Goal: Complete application form

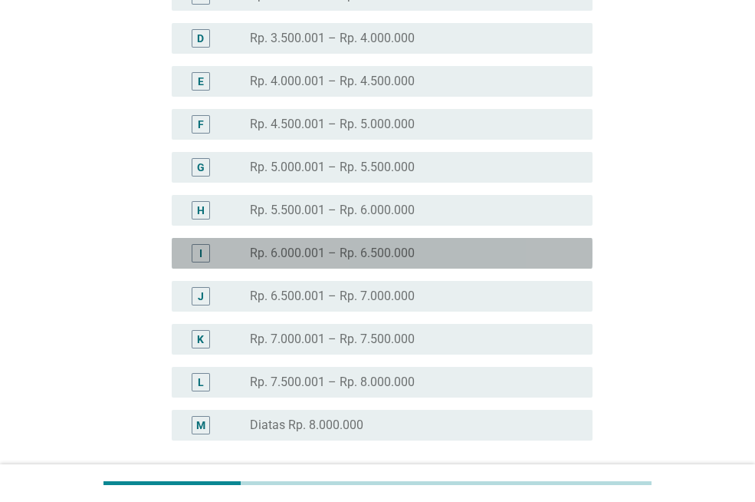
scroll to position [240, 0]
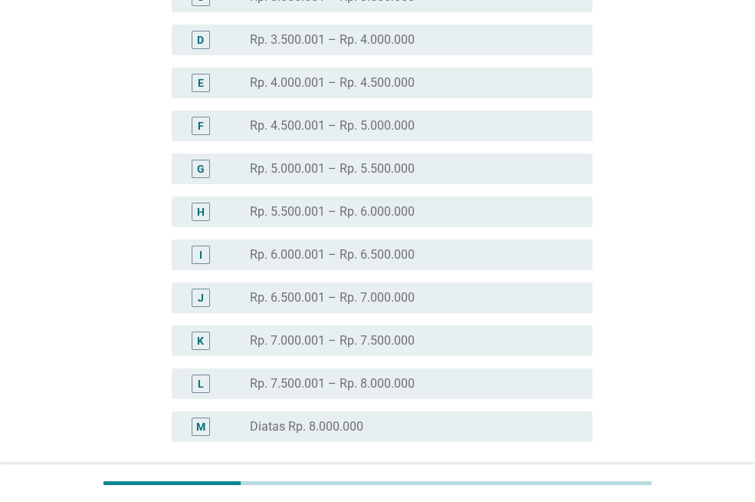
click at [380, 303] on label "Rp. 6.500.001 – Rp. 7.000.000" at bounding box center [332, 297] width 165 height 15
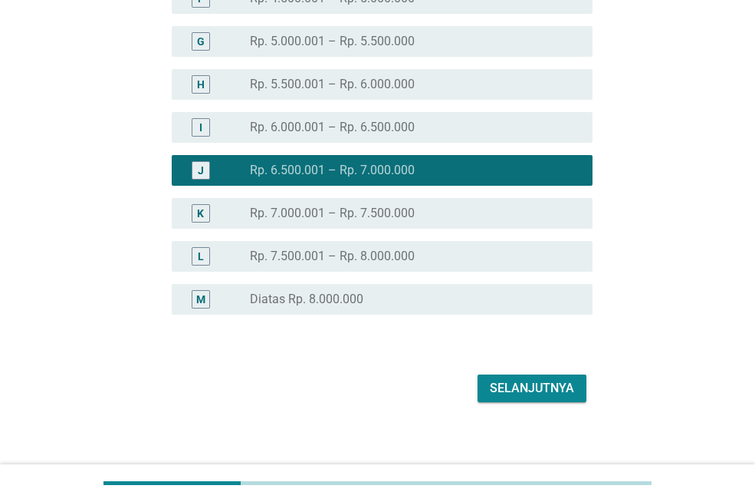
scroll to position [377, 0]
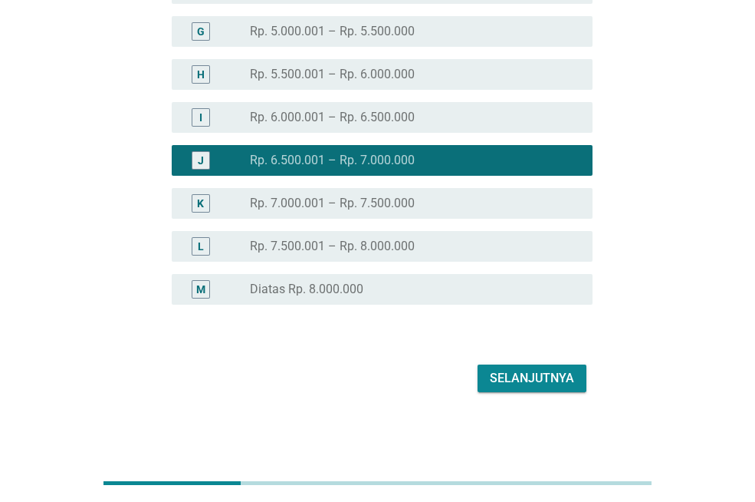
click at [505, 376] on div "Selanjutnya" at bounding box center [532, 378] width 84 height 18
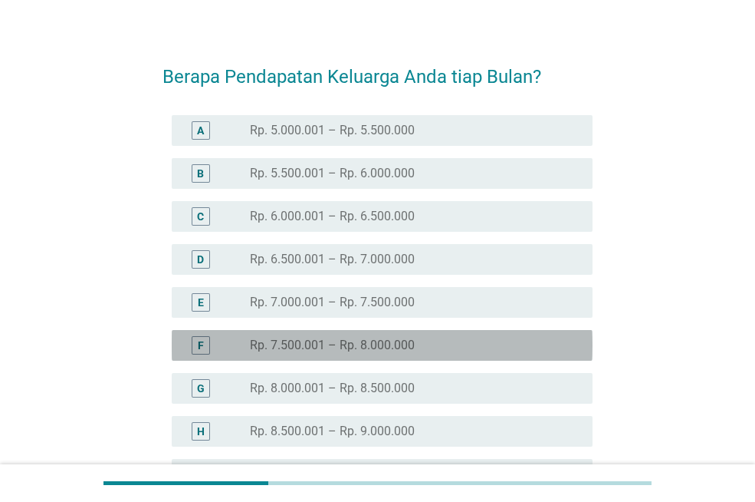
scroll to position [22, 0]
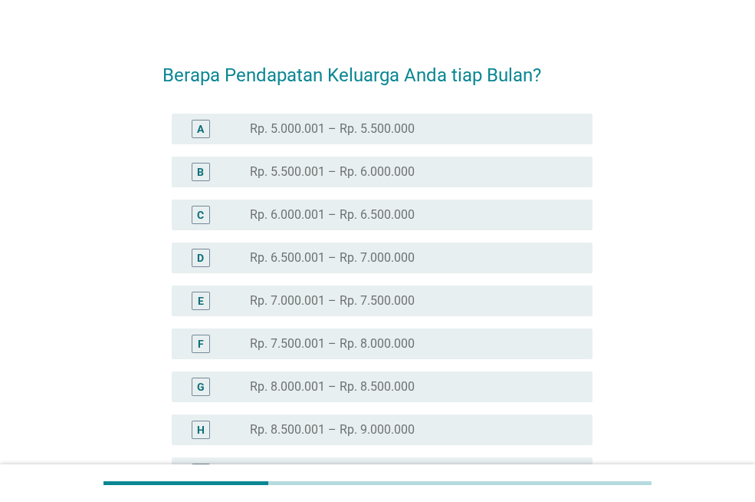
click at [396, 264] on label "Rp. 6.500.001 – Rp. 7.000.000" at bounding box center [332, 257] width 165 height 15
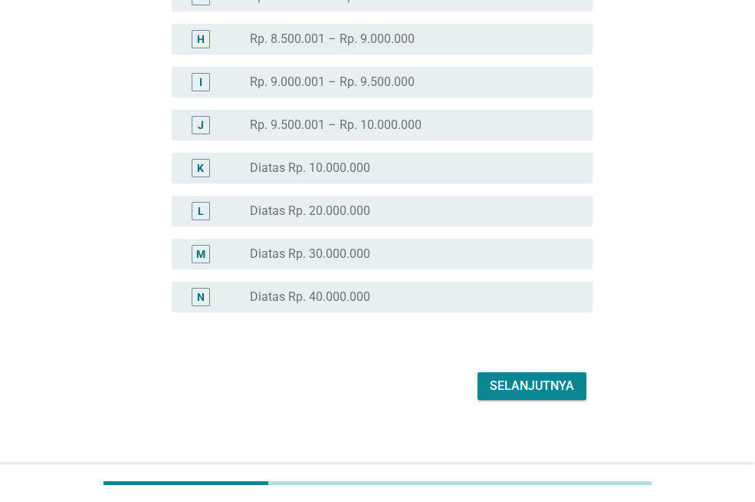
scroll to position [420, 0]
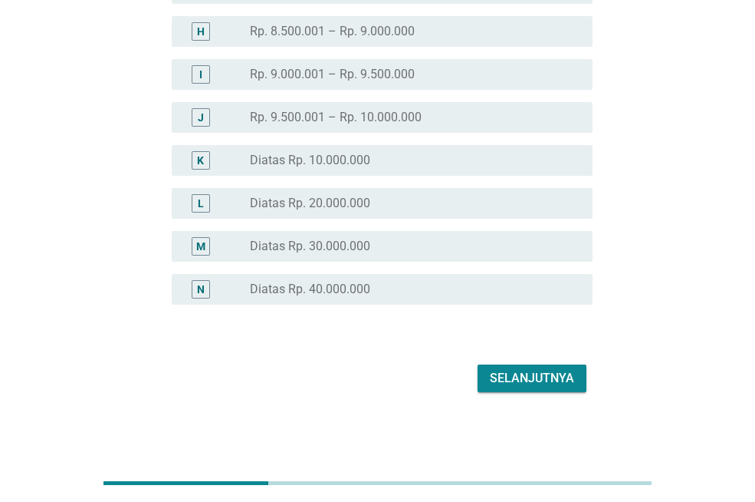
click at [506, 376] on div "Selanjutnya" at bounding box center [532, 378] width 84 height 18
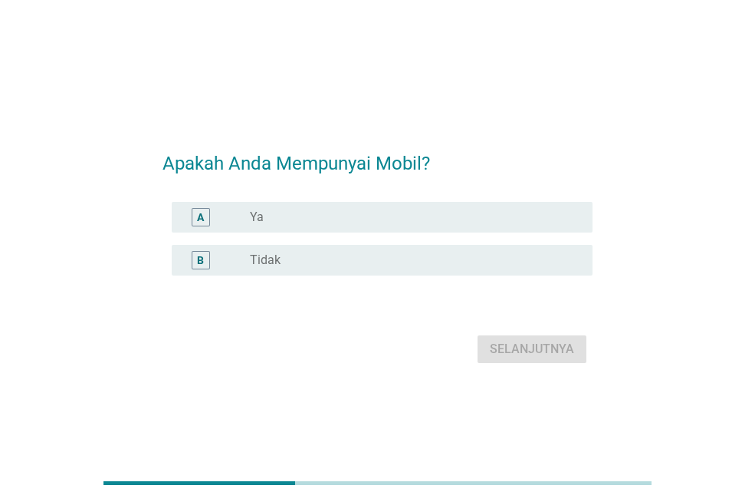
click at [338, 255] on div "radio_button_unchecked Tidak" at bounding box center [409, 259] width 318 height 15
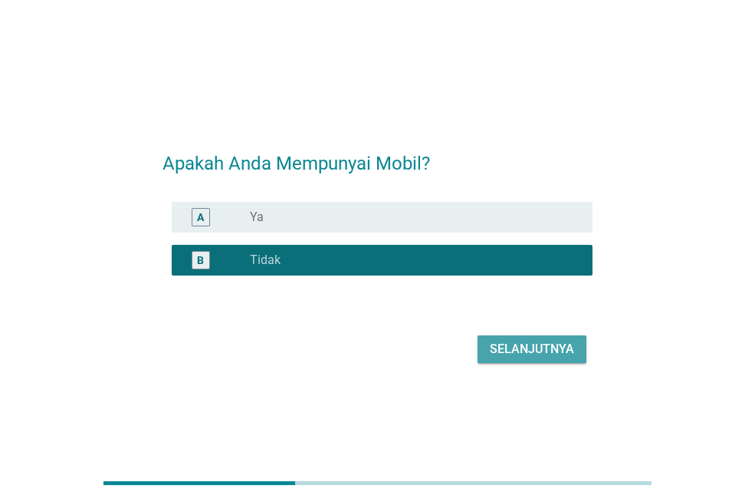
click at [497, 352] on div "Selanjutnya" at bounding box center [532, 349] width 84 height 18
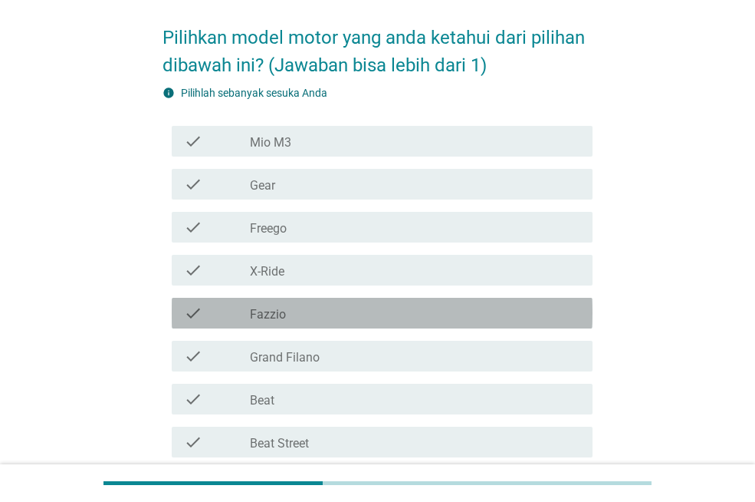
scroll to position [59, 0]
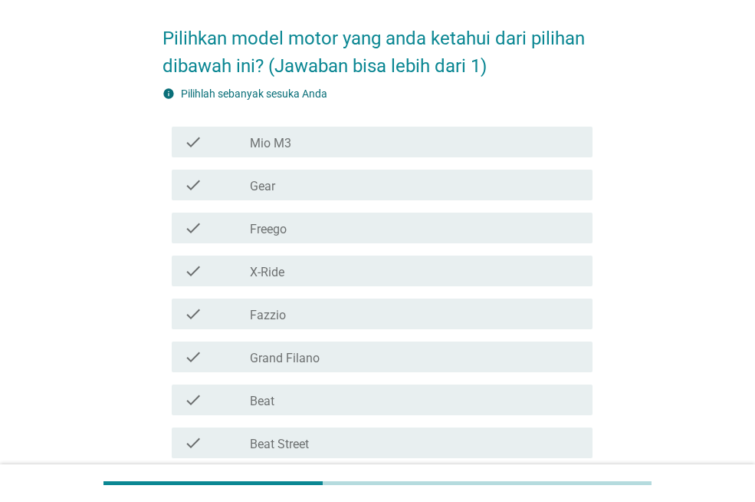
click at [322, 140] on div "check_box_outline_blank Mio M3" at bounding box center [415, 142] width 331 height 18
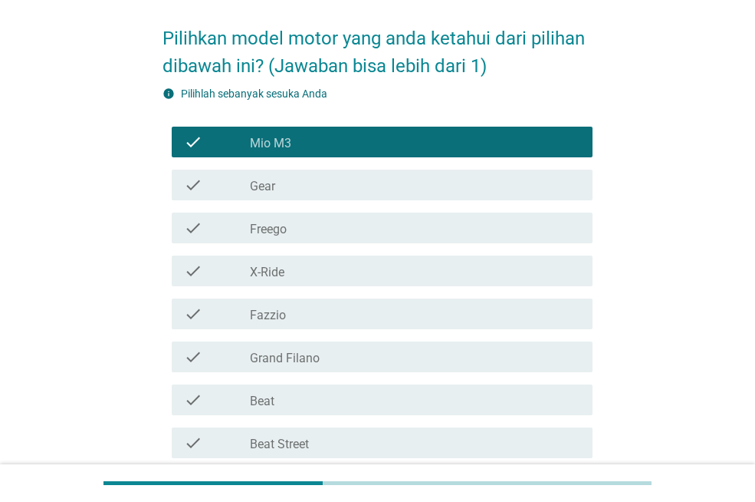
click at [318, 183] on div "check_box_outline_blank Gear" at bounding box center [415, 185] width 331 height 18
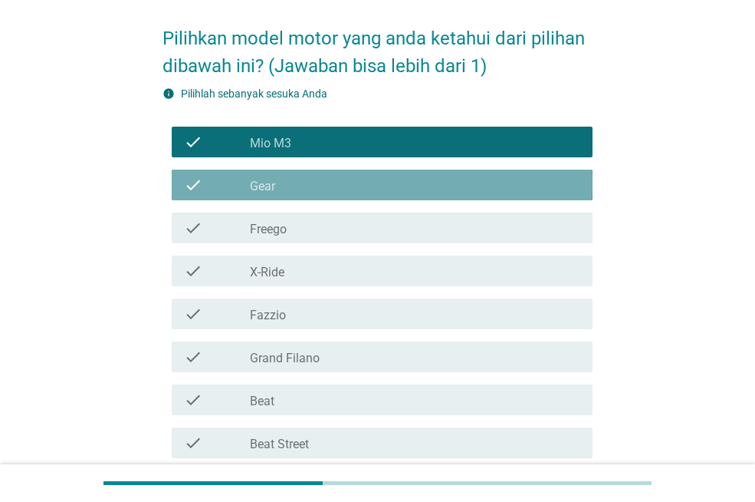
click at [311, 237] on div "check check_box_outline_blank Freego" at bounding box center [382, 227] width 421 height 31
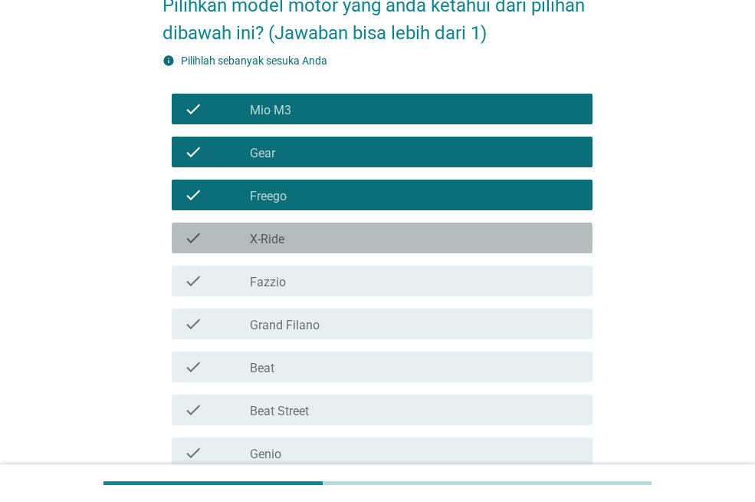
scroll to position [91, 0]
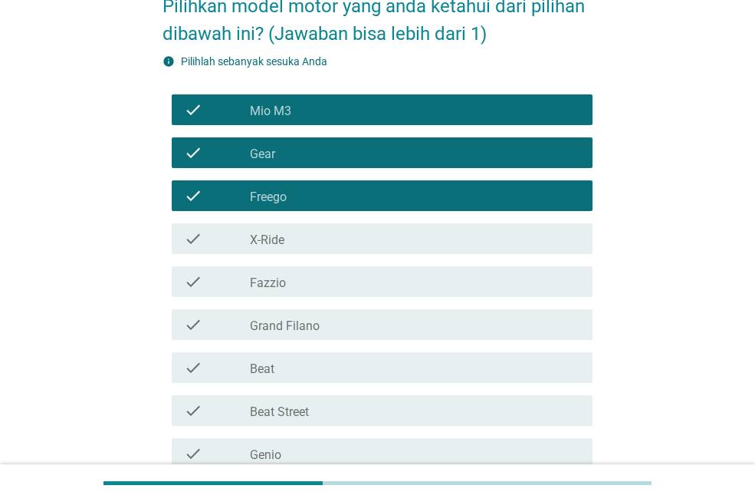
click at [323, 232] on div "check_box_outline_blank X-Ride" at bounding box center [415, 238] width 331 height 18
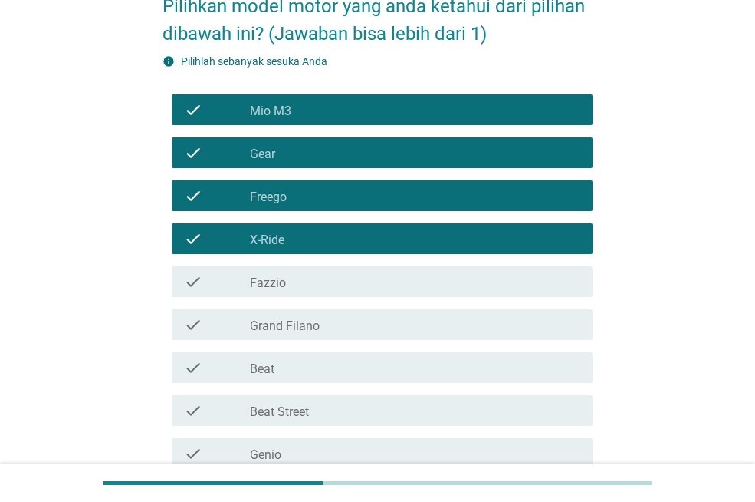
click at [319, 286] on div "check_box_outline_blank Fazzio" at bounding box center [415, 281] width 331 height 18
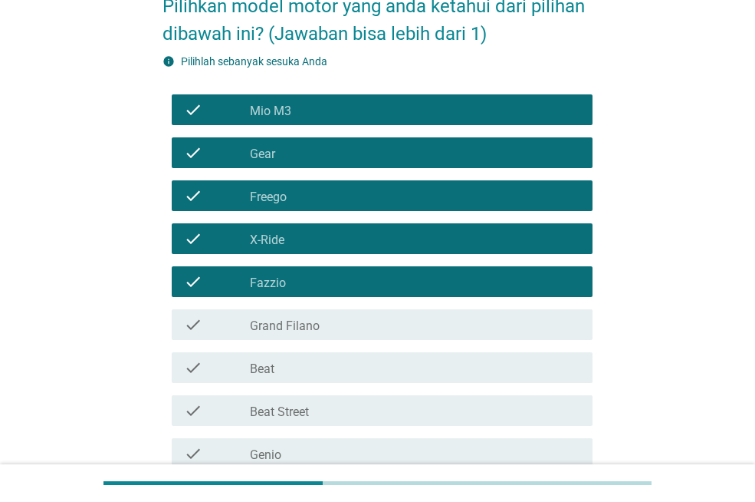
click at [324, 327] on div "check_box_outline_blank Grand Filano" at bounding box center [415, 324] width 331 height 18
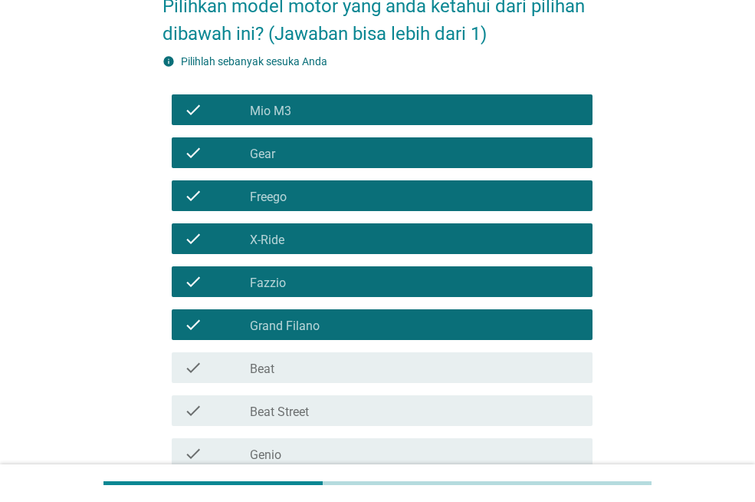
click at [314, 363] on div "check_box_outline_blank Beat" at bounding box center [415, 367] width 331 height 18
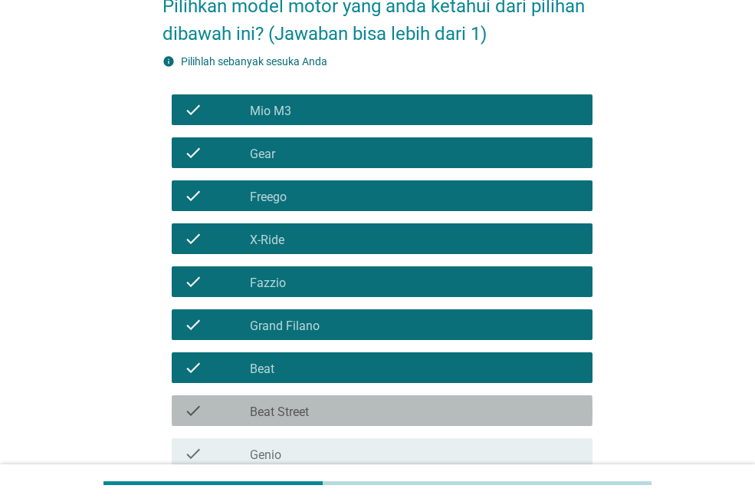
click at [337, 414] on div "check_box_outline_blank Beat Street" at bounding box center [415, 410] width 331 height 18
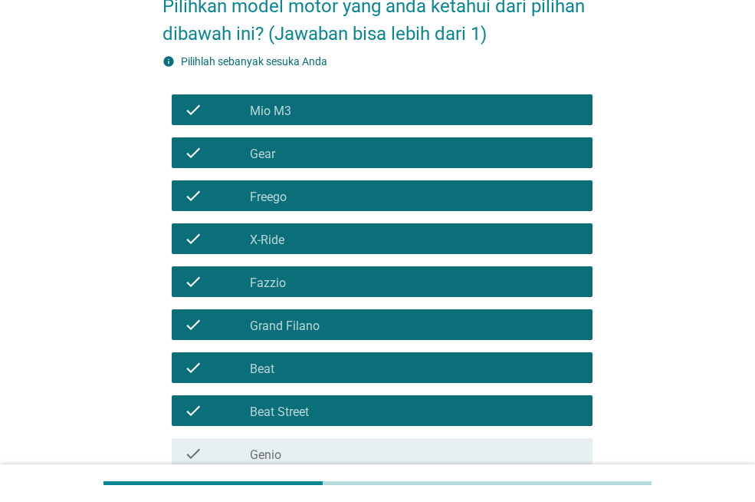
click at [384, 439] on div "check check_box_outline_blank Genio" at bounding box center [382, 453] width 421 height 31
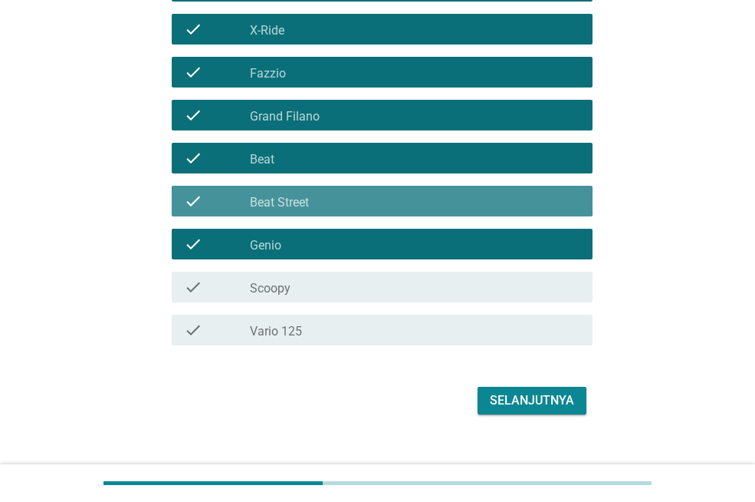
scroll to position [323, 0]
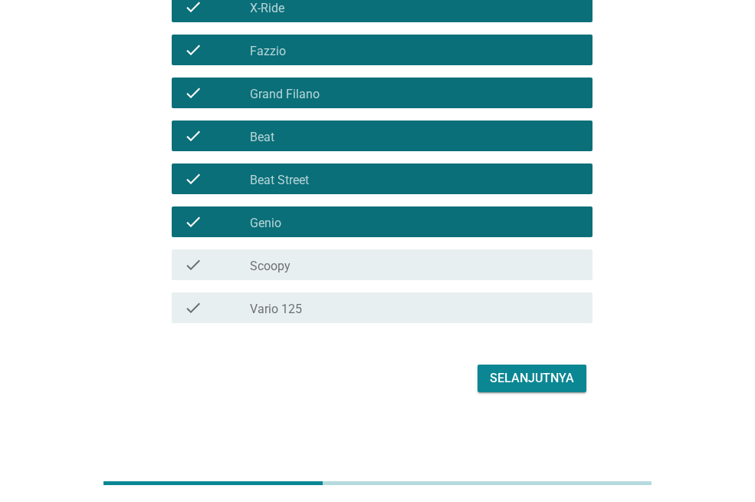
click at [307, 267] on div "check_box_outline_blank Scoopy" at bounding box center [415, 264] width 331 height 18
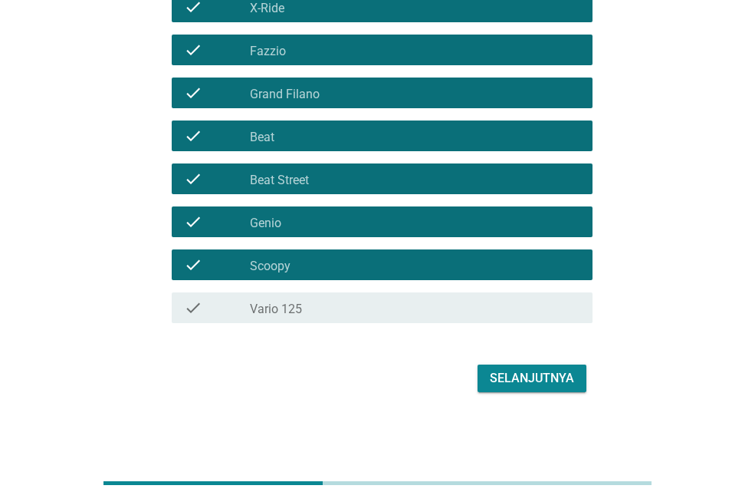
click at [313, 307] on div "check_box_outline_blank Vario 125" at bounding box center [415, 307] width 331 height 18
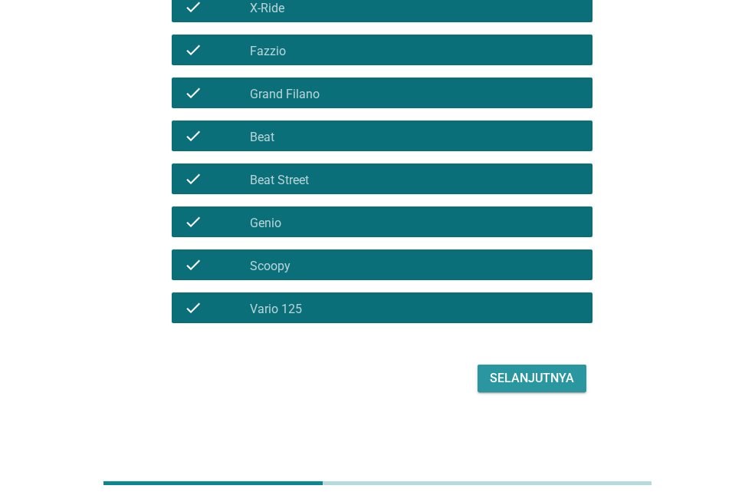
click at [498, 372] on div "Selanjutnya" at bounding box center [532, 378] width 84 height 18
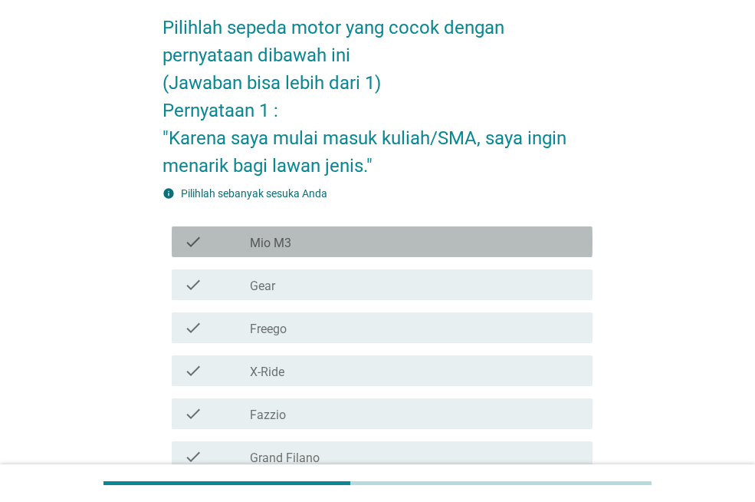
scroll to position [71, 0]
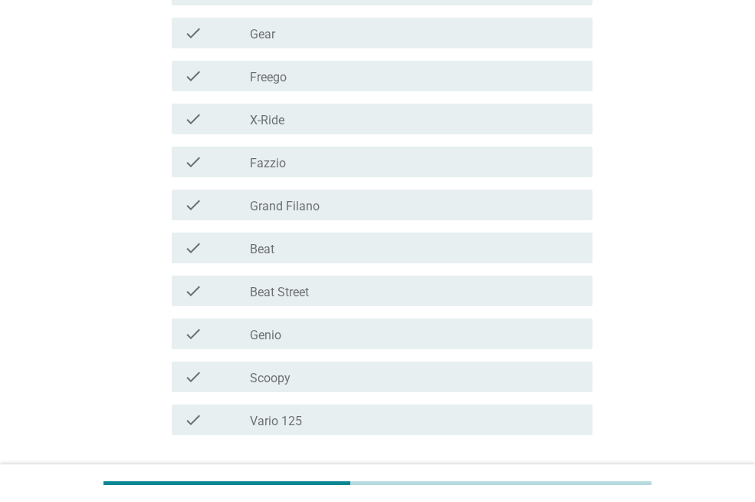
click at [332, 338] on div "check_box_outline_blank Genio" at bounding box center [415, 333] width 331 height 18
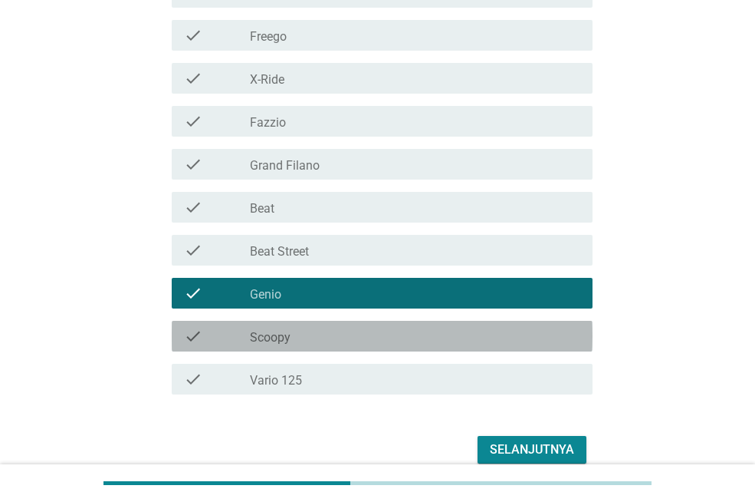
scroll to position [433, 0]
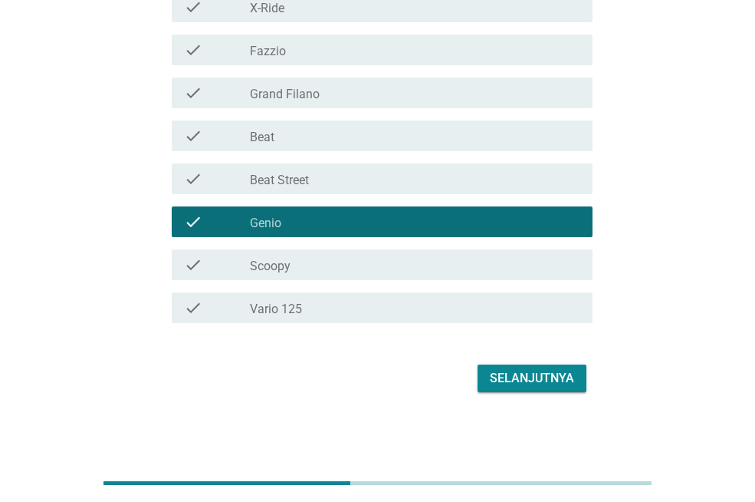
click at [505, 374] on div "Selanjutnya" at bounding box center [532, 378] width 84 height 18
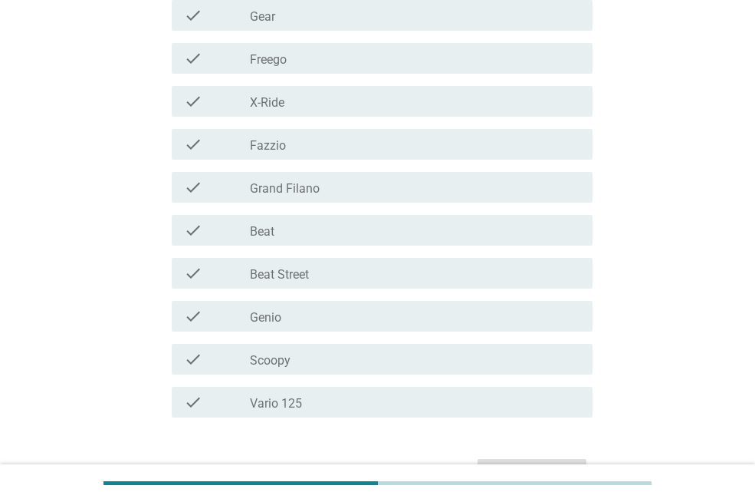
scroll to position [370, 0]
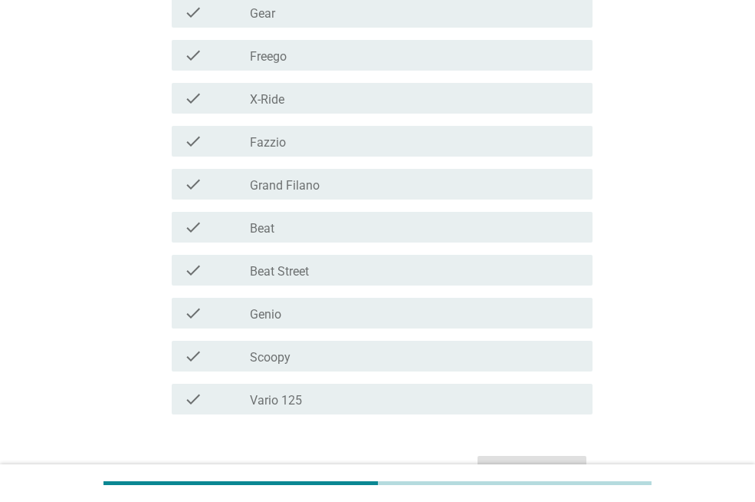
click at [341, 397] on div "check_box_outline_blank Vario 125" at bounding box center [415, 399] width 331 height 18
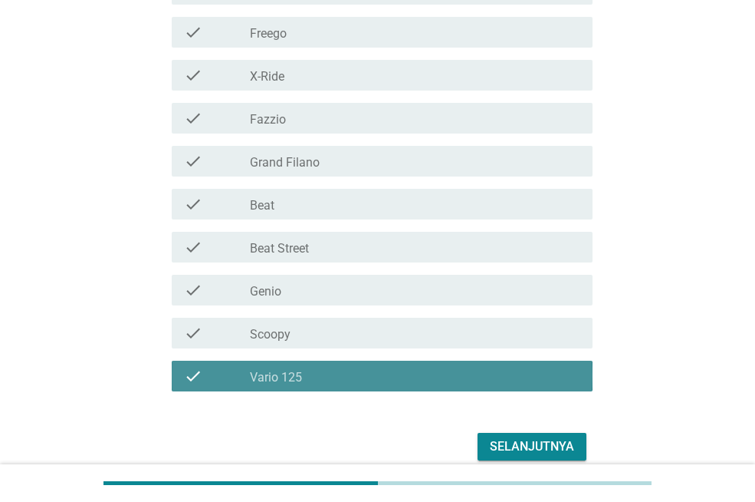
scroll to position [461, 0]
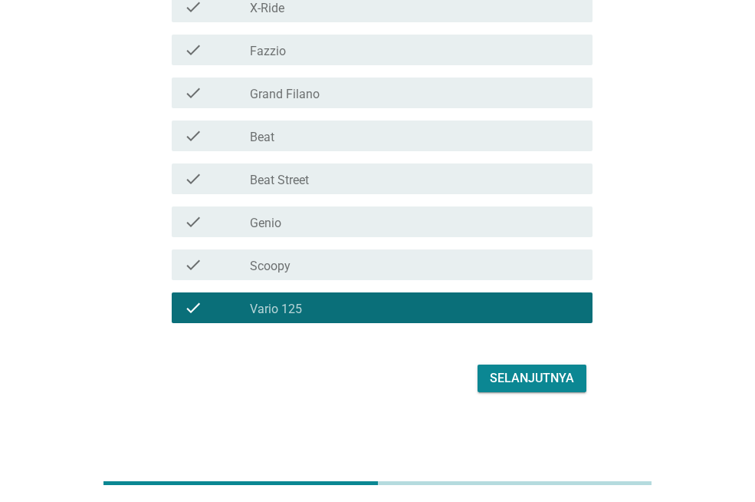
click at [506, 378] on div "Selanjutnya" at bounding box center [532, 378] width 84 height 18
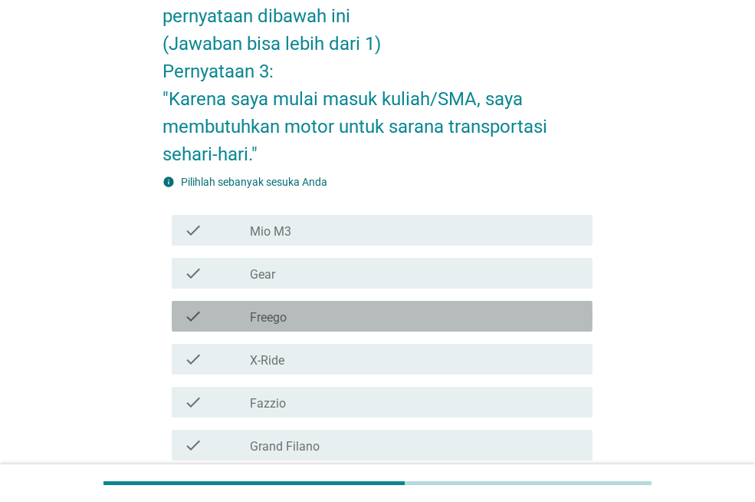
scroll to position [124, 0]
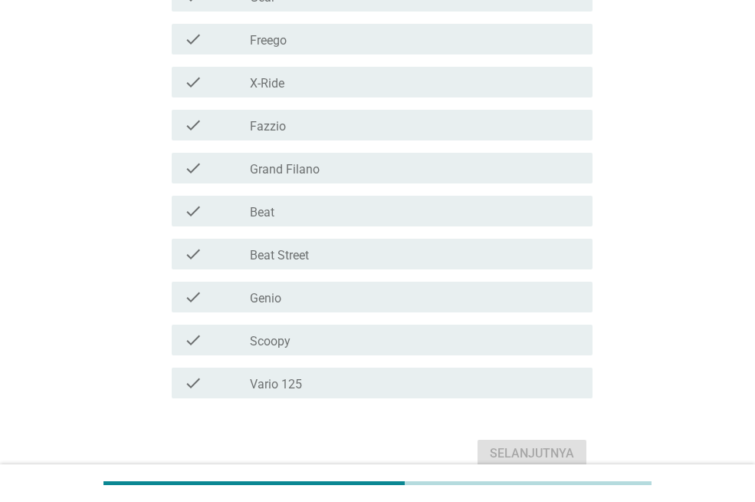
click at [347, 219] on div "check_box_outline_blank Beat" at bounding box center [415, 211] width 331 height 18
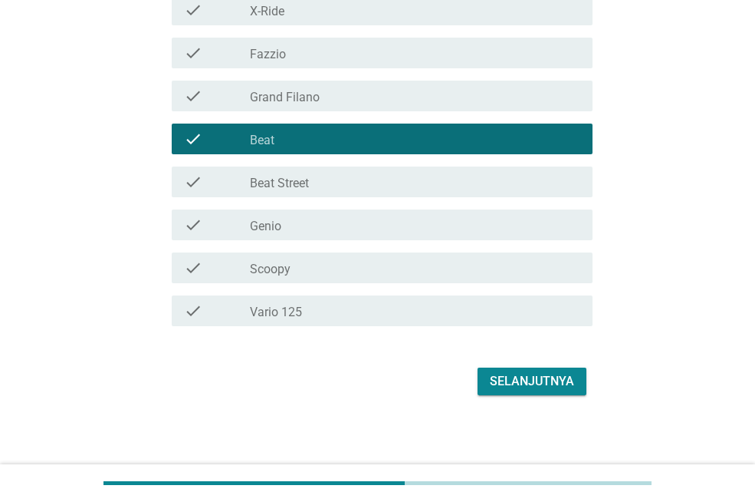
scroll to position [461, 0]
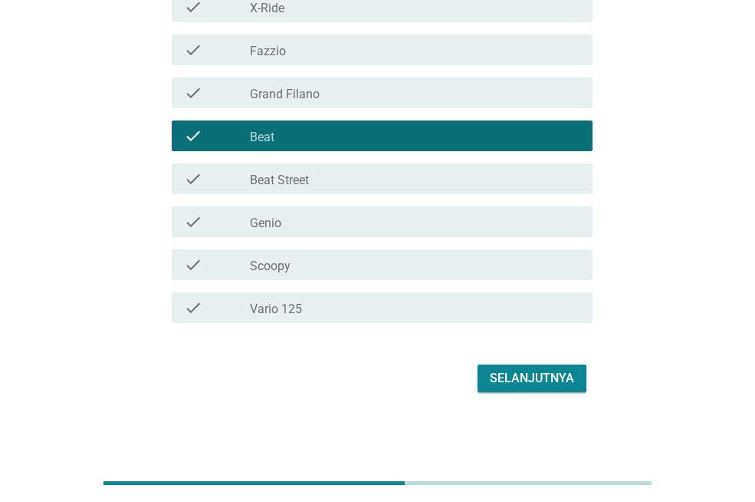
click at [521, 362] on div "Selanjutnya" at bounding box center [378, 378] width 430 height 37
click at [499, 377] on div "Selanjutnya" at bounding box center [532, 378] width 84 height 18
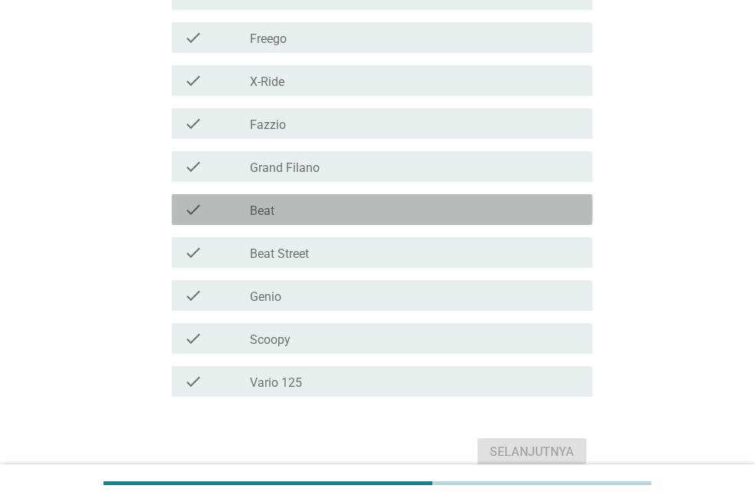
scroll to position [362, 0]
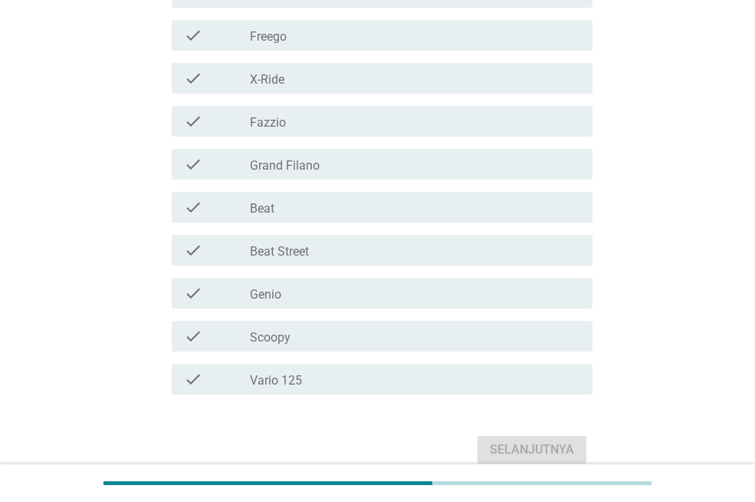
click at [345, 257] on div "check_box_outline_blank Beat Street" at bounding box center [415, 250] width 331 height 18
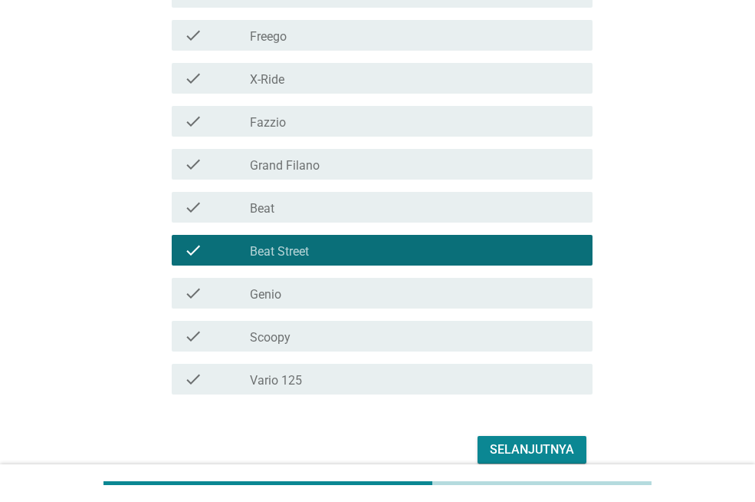
click at [406, 380] on div "check_box_outline_blank Vario 125" at bounding box center [415, 379] width 331 height 18
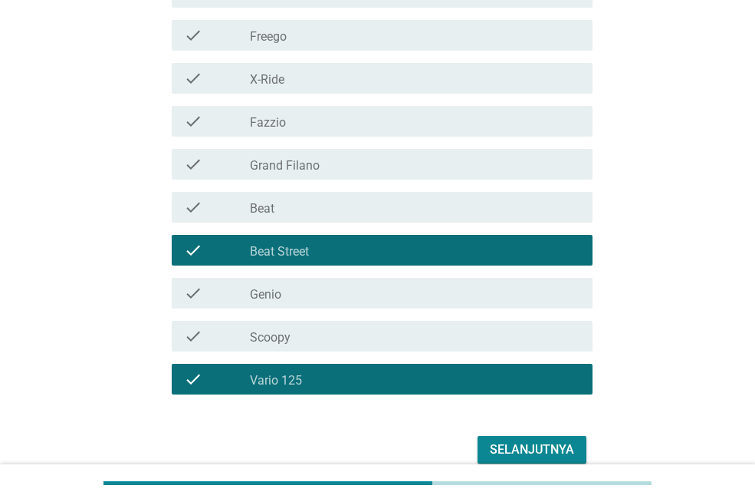
click at [413, 371] on div "check_box_outline_blank Vario 125" at bounding box center [415, 379] width 331 height 18
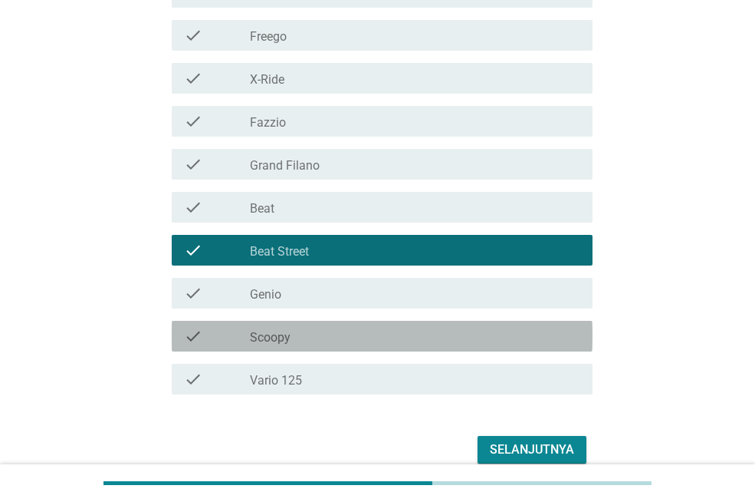
click at [380, 340] on div "check_box_outline_blank Scoopy" at bounding box center [415, 336] width 331 height 18
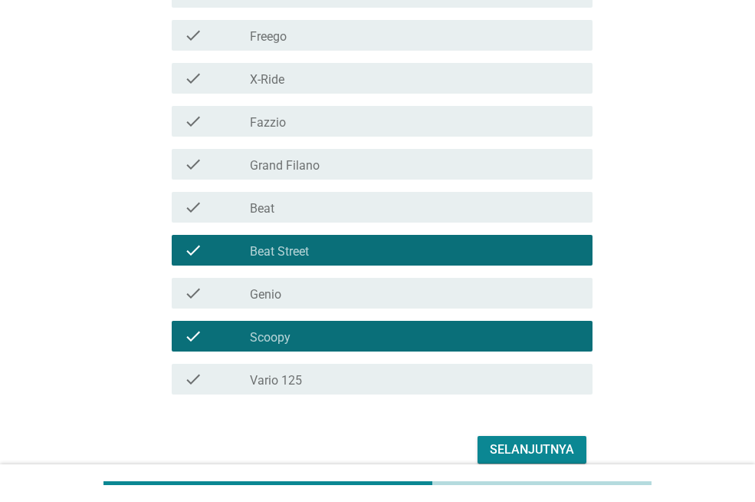
click at [506, 442] on div "Selanjutnya" at bounding box center [532, 449] width 84 height 18
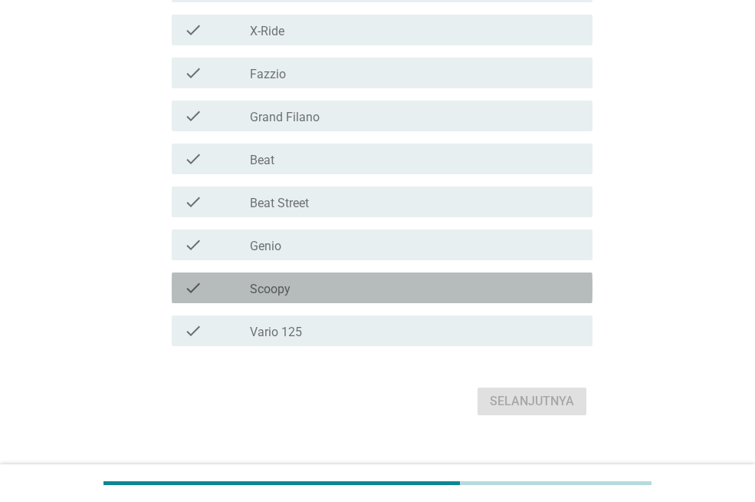
scroll to position [416, 0]
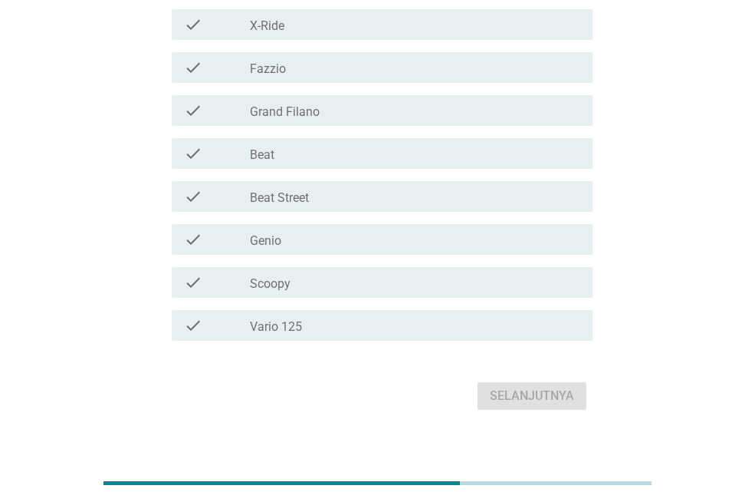
click at [324, 281] on div "check_box_outline_blank Scoopy" at bounding box center [415, 282] width 331 height 18
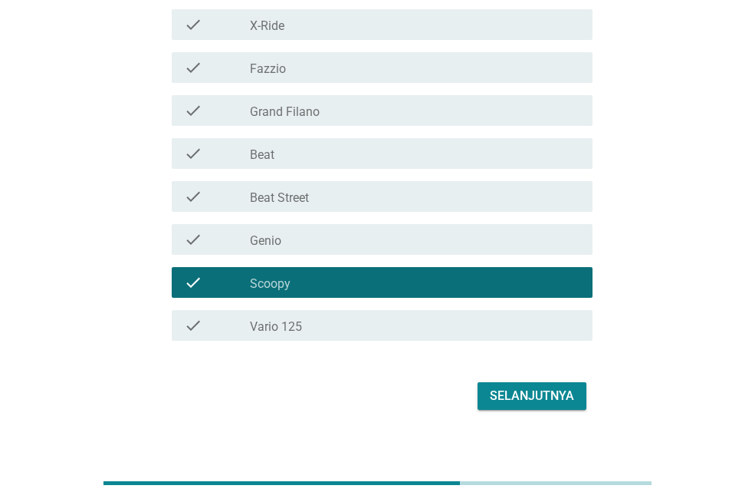
click at [321, 321] on div "check_box_outline_blank Vario 125" at bounding box center [415, 325] width 331 height 18
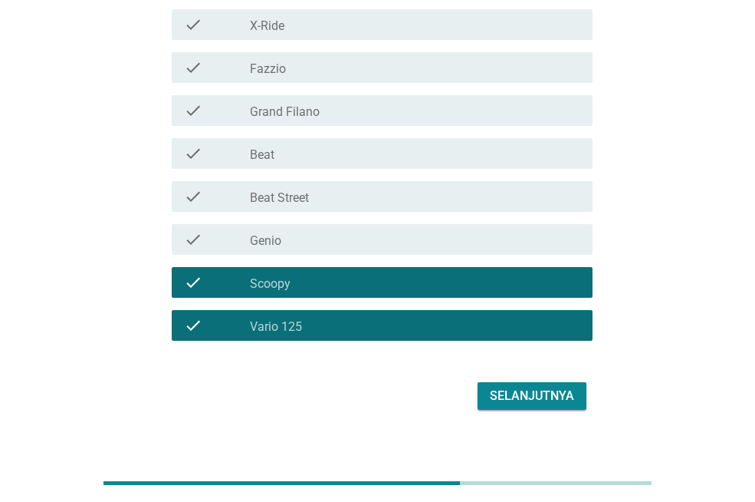
click at [501, 388] on div "Selanjutnya" at bounding box center [532, 395] width 84 height 18
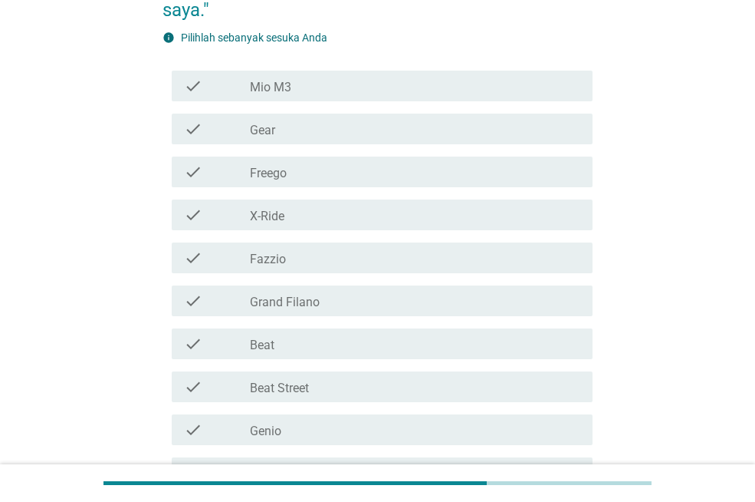
click at [336, 258] on div "check_box_outline_blank Fazzio" at bounding box center [415, 257] width 331 height 18
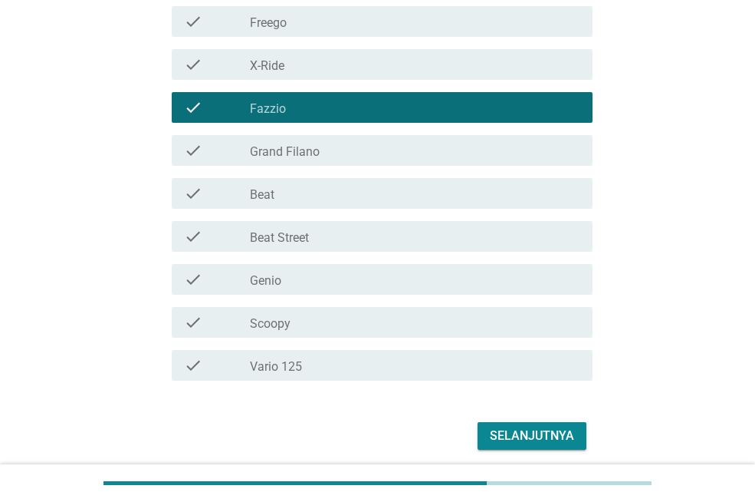
scroll to position [413, 0]
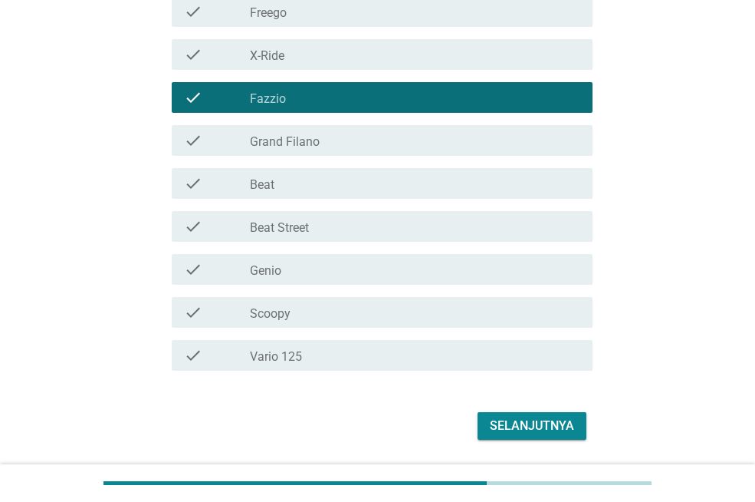
click at [441, 358] on div "check_box_outline_blank Vario 125" at bounding box center [415, 355] width 331 height 18
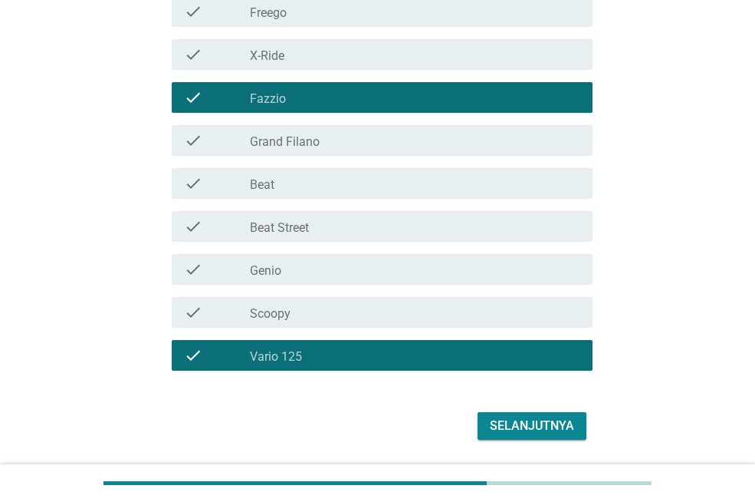
click at [505, 415] on button "Selanjutnya" at bounding box center [532, 426] width 109 height 28
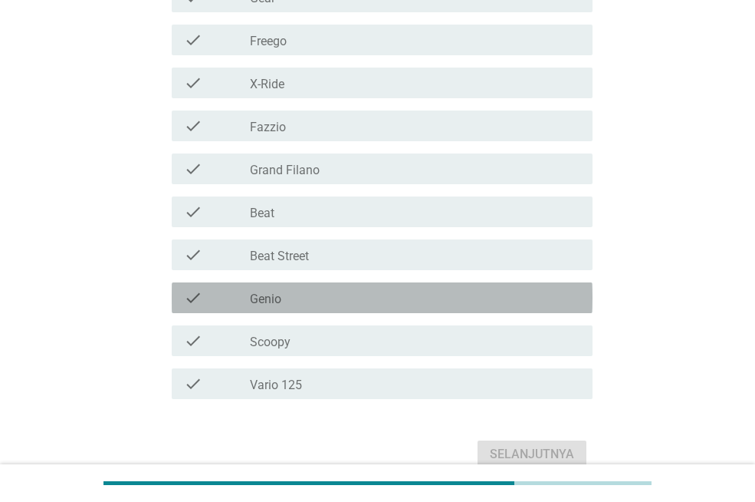
scroll to position [461, 0]
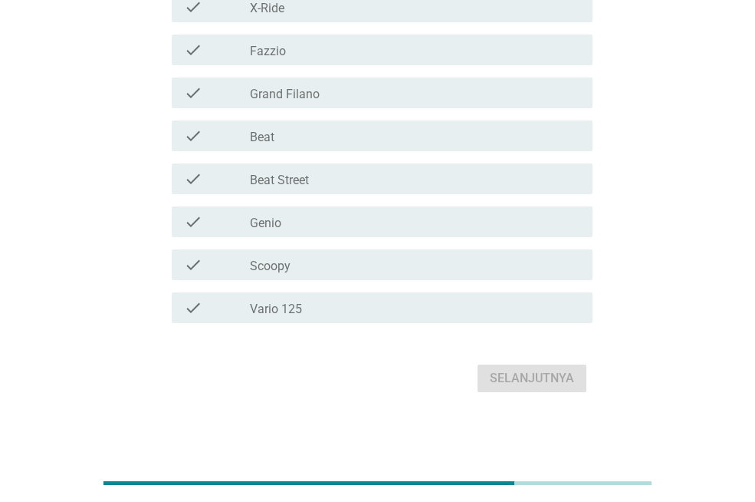
click at [337, 309] on div "check_box_outline_blank Vario 125" at bounding box center [415, 307] width 331 height 18
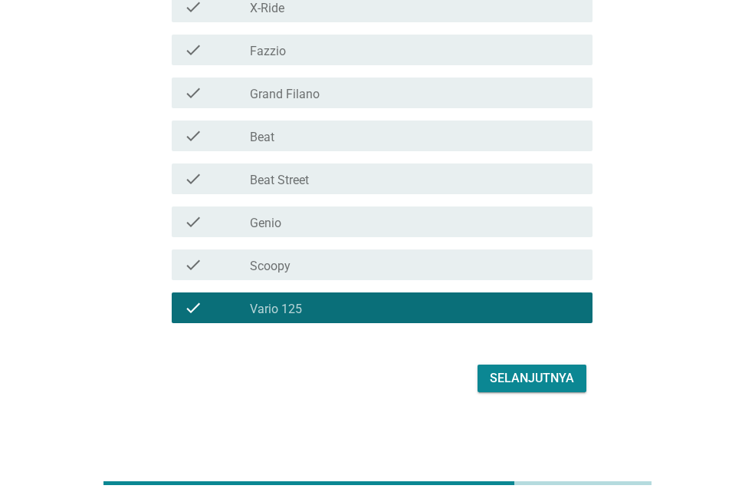
click at [511, 378] on div "Selanjutnya" at bounding box center [532, 378] width 84 height 18
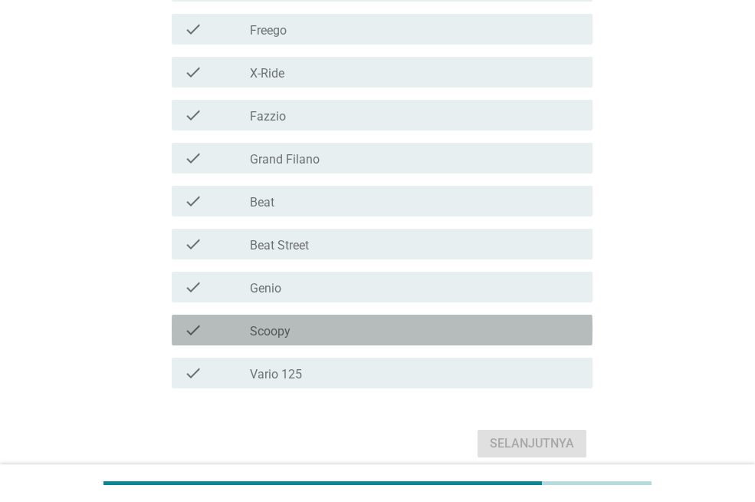
scroll to position [488, 0]
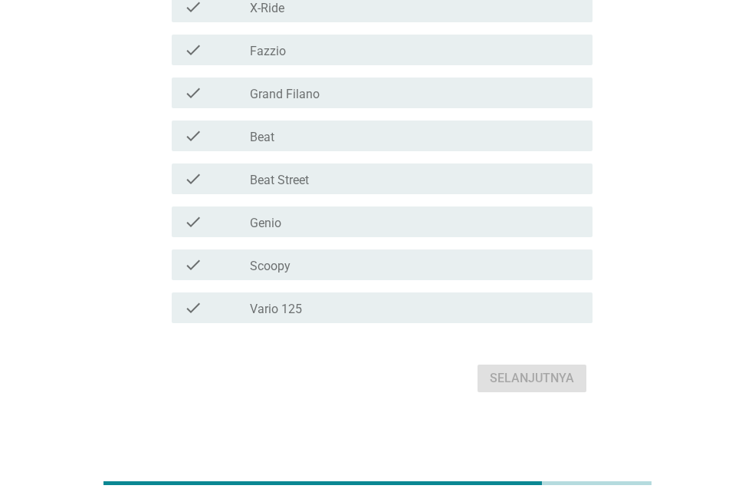
click at [344, 307] on div "check_box_outline_blank Vario 125" at bounding box center [415, 307] width 331 height 18
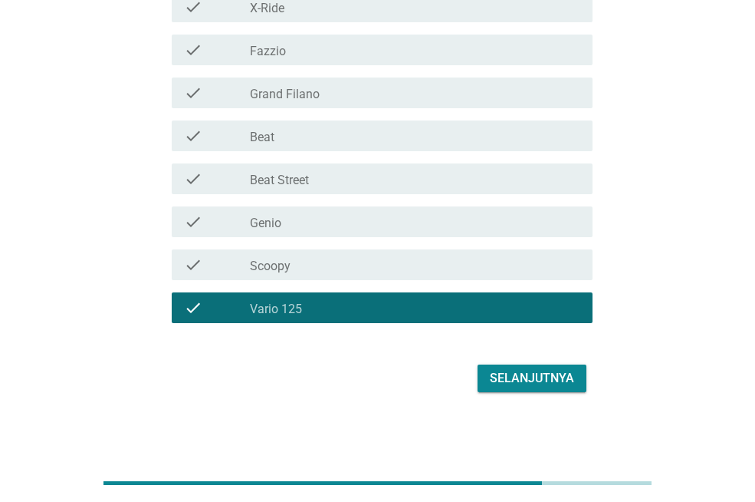
click at [495, 369] on div "Selanjutnya" at bounding box center [532, 378] width 84 height 18
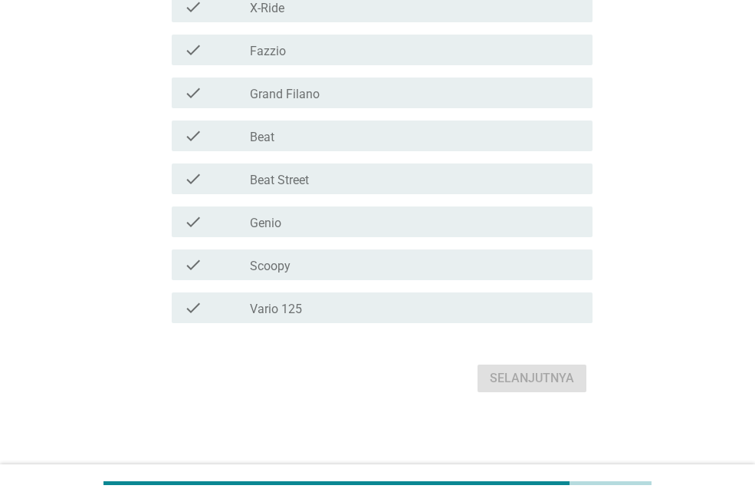
scroll to position [0, 0]
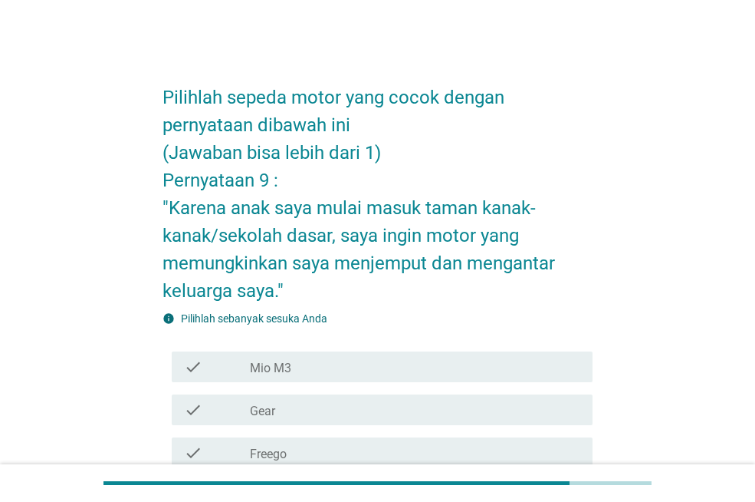
click at [363, 435] on div "check check_box_outline_blank Freego" at bounding box center [378, 452] width 430 height 43
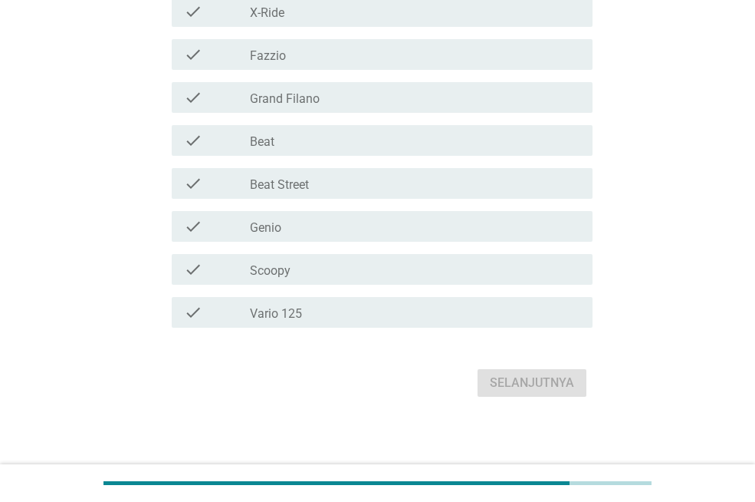
scroll to position [488, 0]
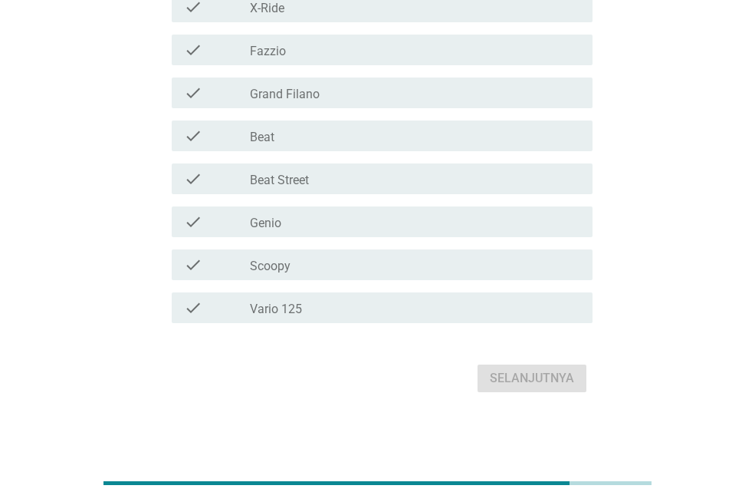
click at [332, 303] on div "check_box_outline_blank Vario 125" at bounding box center [415, 307] width 331 height 18
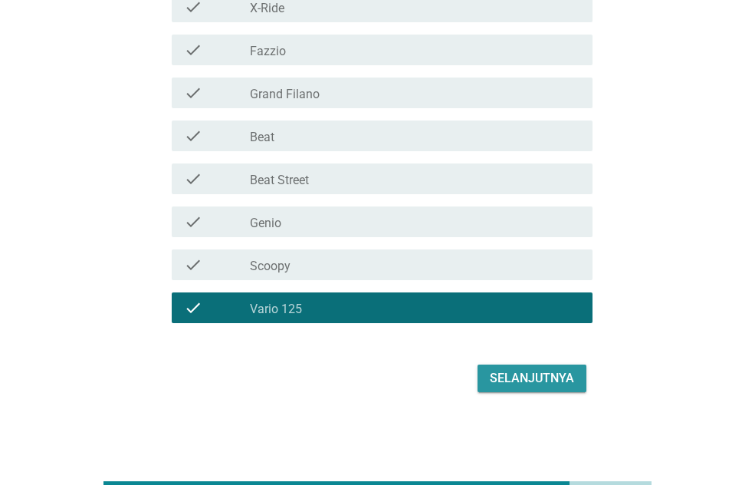
click at [505, 373] on div "Selanjutnya" at bounding box center [532, 378] width 84 height 18
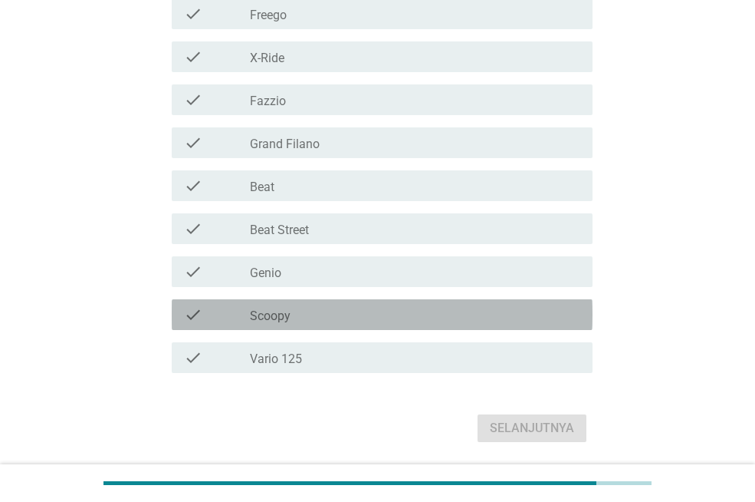
scroll to position [403, 0]
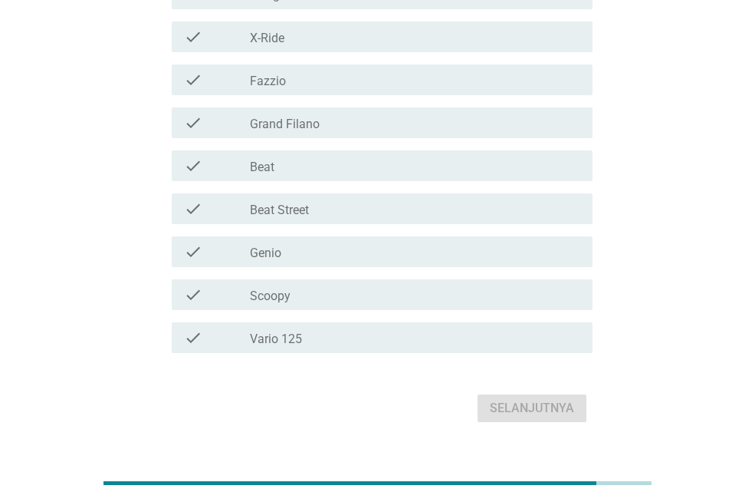
click at [351, 319] on div "check check_box_outline_blank Vario 125" at bounding box center [378, 337] width 430 height 43
click at [416, 343] on div "check_box_outline_blank Vario 125" at bounding box center [415, 337] width 331 height 18
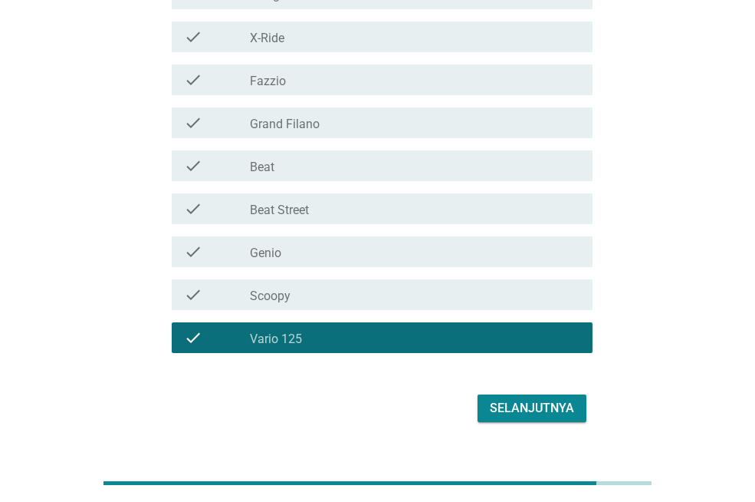
click at [516, 404] on div "Selanjutnya" at bounding box center [532, 408] width 84 height 18
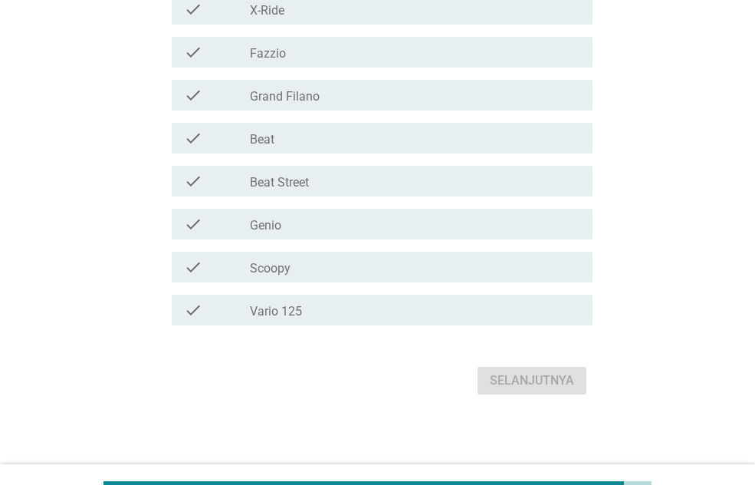
scroll to position [0, 0]
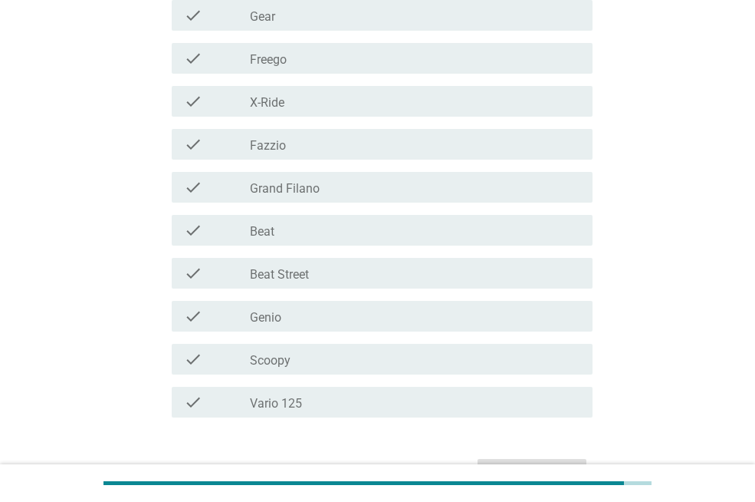
click at [348, 268] on div "check_box_outline_blank Beat Street" at bounding box center [415, 273] width 331 height 18
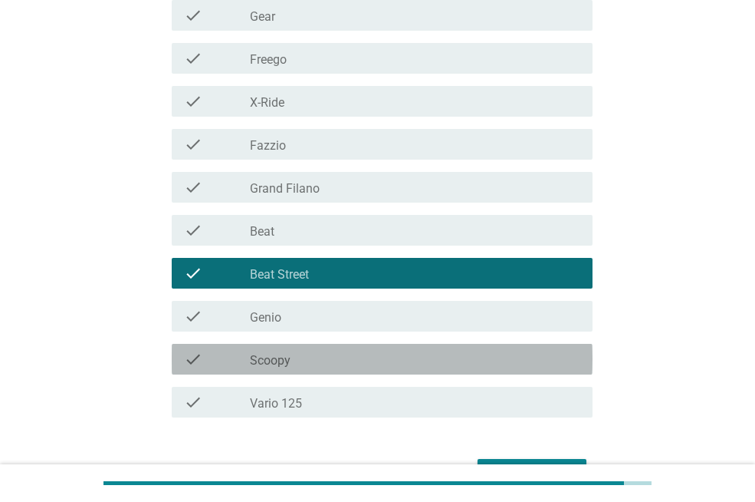
scroll to position [406, 0]
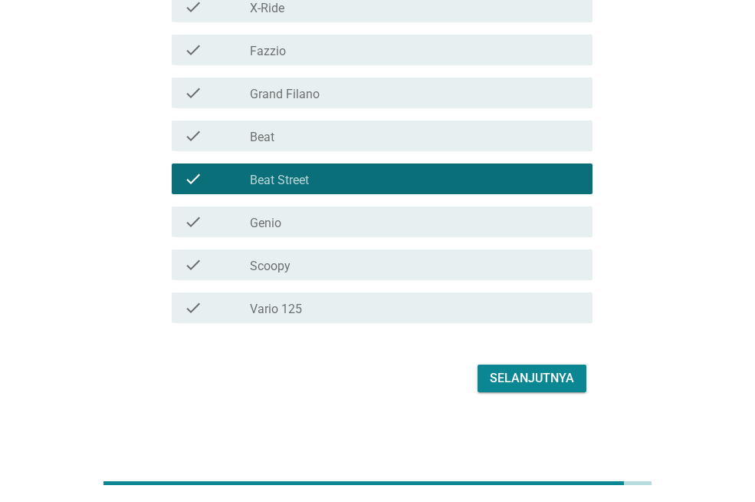
click at [515, 377] on div "Selanjutnya" at bounding box center [532, 378] width 84 height 18
